Goal: Entertainment & Leisure: Browse casually

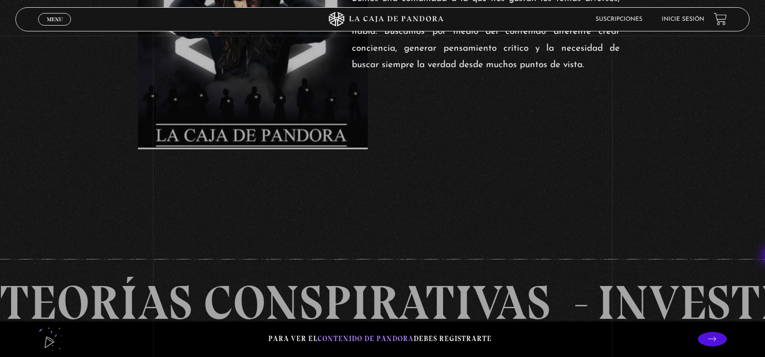
scroll to position [234, 0]
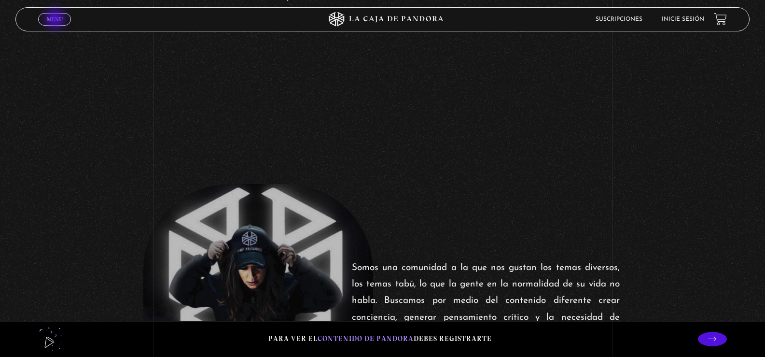
click at [56, 20] on span "Menu" at bounding box center [55, 19] width 16 height 6
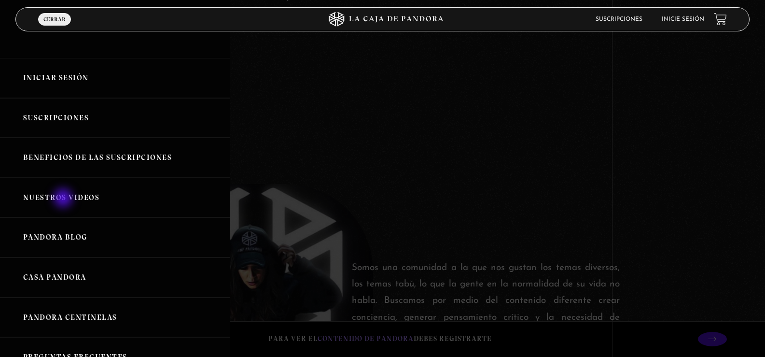
click at [64, 199] on link "Nuestros Videos" at bounding box center [115, 198] width 230 height 40
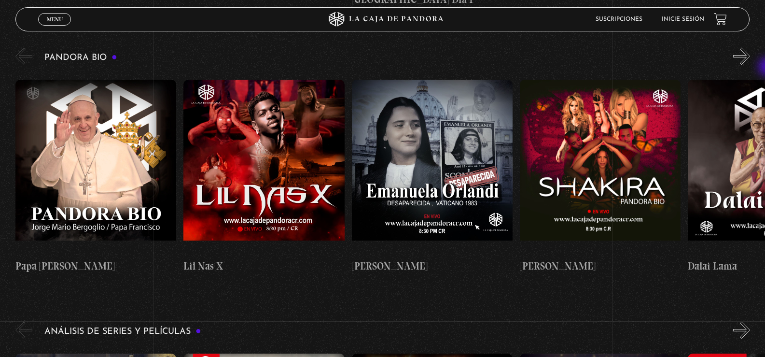
scroll to position [795, 0]
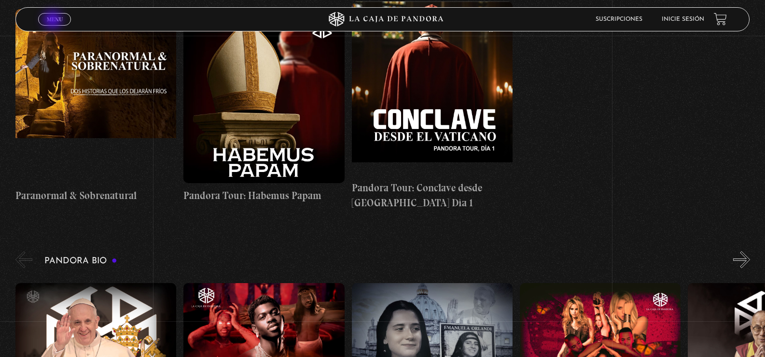
click at [54, 21] on span "Menu" at bounding box center [55, 19] width 16 height 6
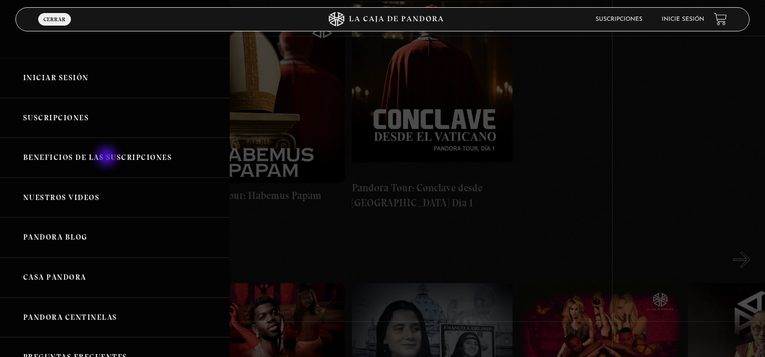
click at [108, 157] on link "Beneficios de las suscripciones" at bounding box center [115, 158] width 230 height 40
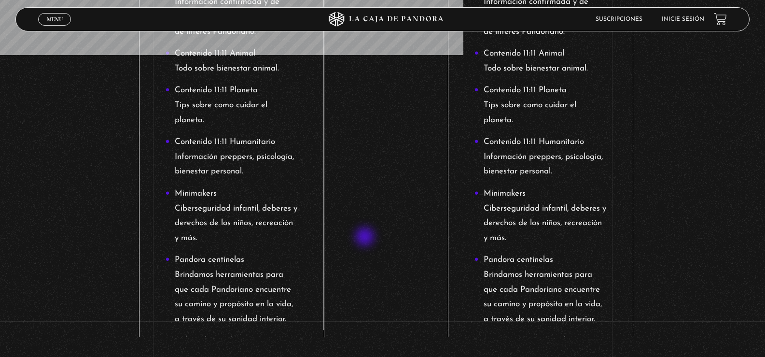
scroll to position [1748, 0]
